Goal: Information Seeking & Learning: Find specific page/section

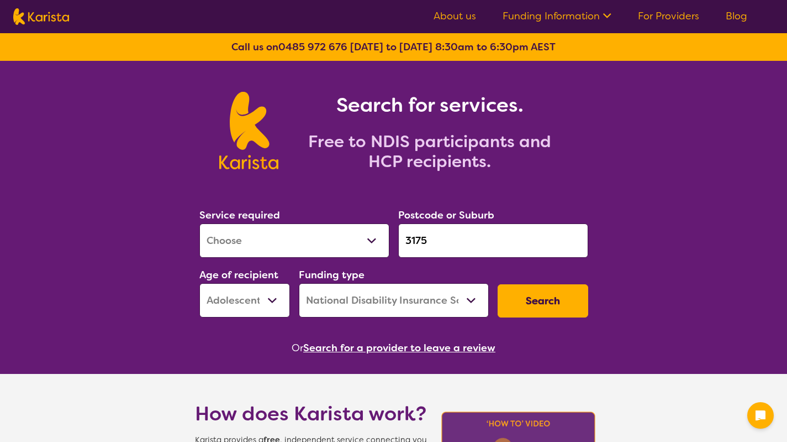
select select "[MEDICAL_DATA]"
select select "AS"
select select "NDIS"
select select "[MEDICAL_DATA]"
click at [199, 223] on select "Allied Health Assistant Assessment ([MEDICAL_DATA] or [MEDICAL_DATA]) Behaviour…" at bounding box center [294, 240] width 190 height 34
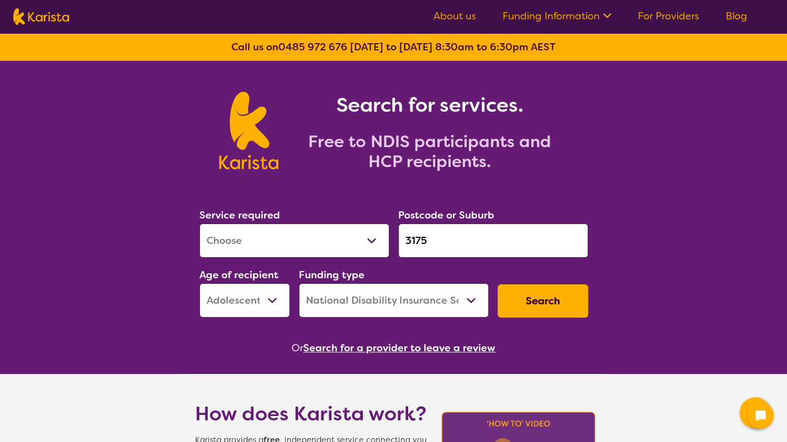
click at [469, 258] on div "Postcode or Suburb 3175" at bounding box center [493, 232] width 199 height 60
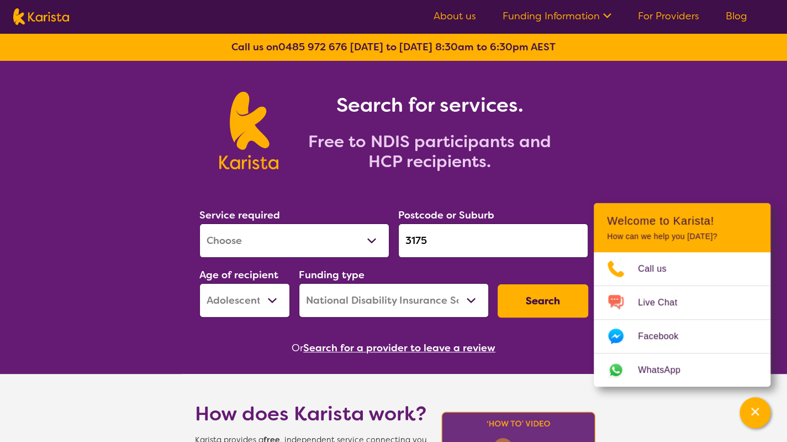
click at [471, 245] on input "3175" at bounding box center [493, 240] width 190 height 34
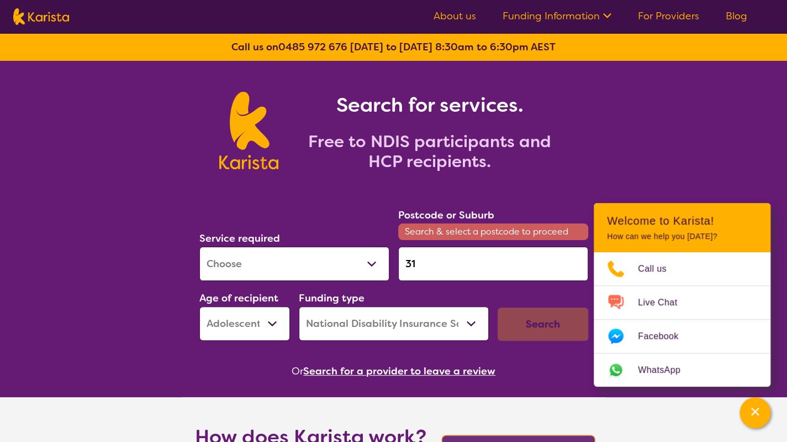
type input "3"
click at [485, 265] on input "officer" at bounding box center [493, 263] width 190 height 34
click at [453, 253] on input "officer" at bounding box center [493, 263] width 190 height 34
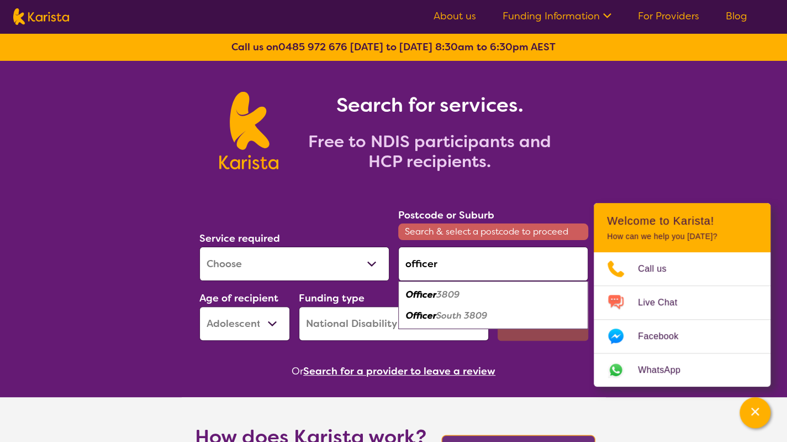
click at [450, 290] on em "3809" at bounding box center [448, 294] width 23 height 12
type input "3809"
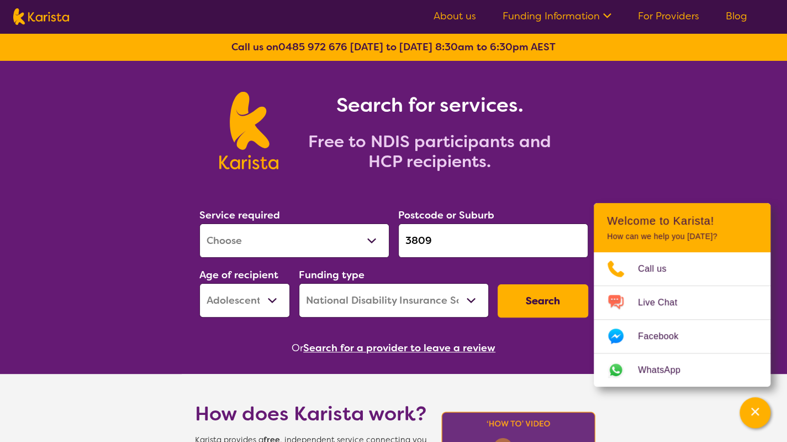
click at [271, 287] on select "Early Childhood - 0 to 9 Child - 10 to 11 Adolescent - 12 to 17 Adult - 18 to 6…" at bounding box center [244, 300] width 91 height 34
click at [199, 283] on select "Early Childhood - 0 to 9 Child - 10 to 11 Adolescent - 12 to 17 Adult - 18 to 6…" at bounding box center [244, 300] width 91 height 34
click at [270, 293] on select "Early Childhood - 0 to 9 Child - 10 to 11 Adolescent - 12 to 17 Adult - 18 to 6…" at bounding box center [244, 300] width 91 height 34
select select "AS"
click at [199, 283] on select "Early Childhood - 0 to 9 Child - 10 to 11 Adolescent - 12 to 17 Adult - 18 to 6…" at bounding box center [244, 300] width 91 height 34
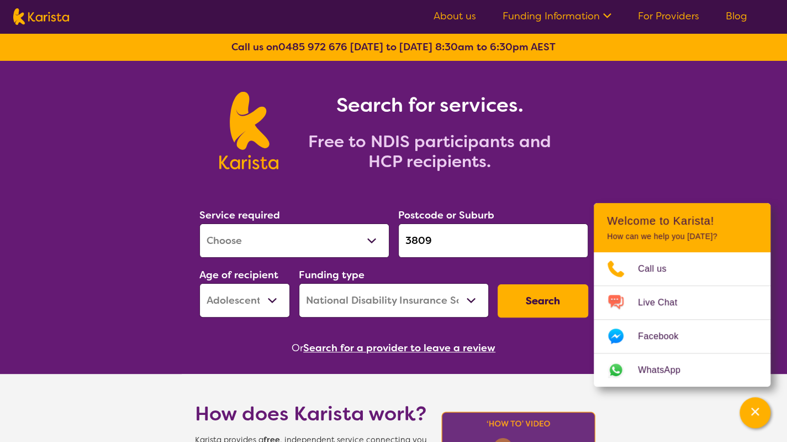
click at [533, 300] on button "Search" at bounding box center [543, 300] width 91 height 33
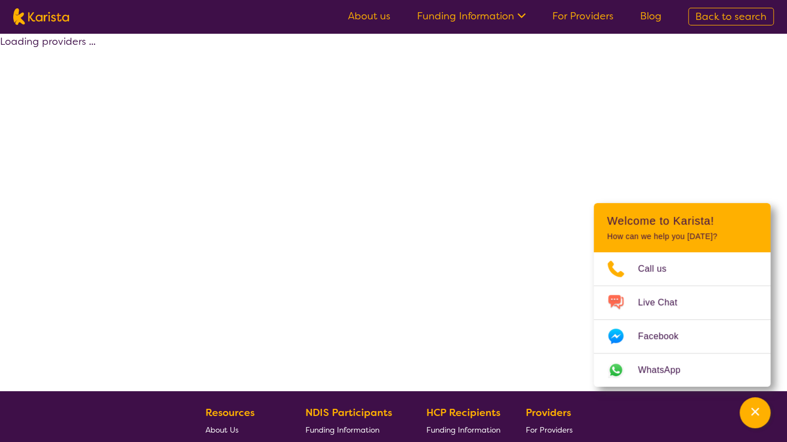
select select "by_score"
